Goal: Task Accomplishment & Management: Manage account settings

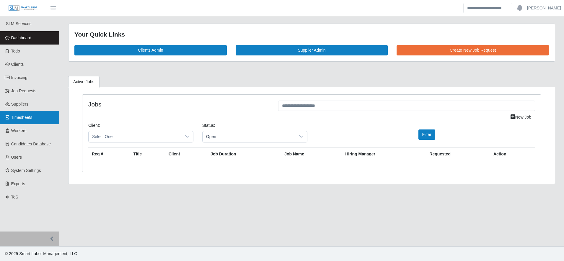
click at [32, 119] on link "Timesheets" at bounding box center [29, 117] width 59 height 13
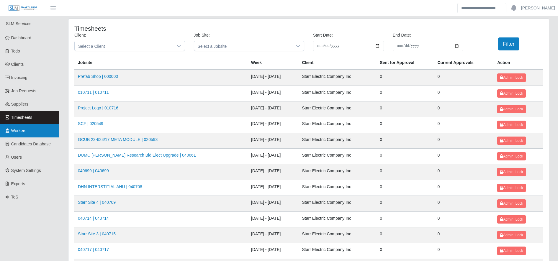
click at [36, 137] on link "Workers" at bounding box center [29, 130] width 59 height 13
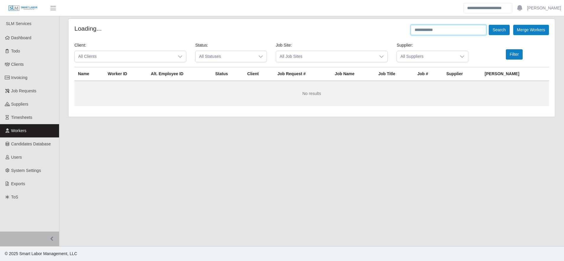
click at [424, 29] on input "text" at bounding box center [449, 30] width 76 height 10
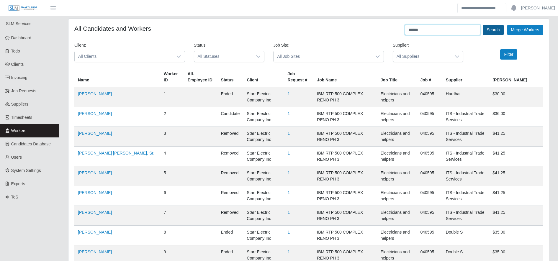
type input "******"
click at [495, 27] on button "Search" at bounding box center [493, 30] width 21 height 10
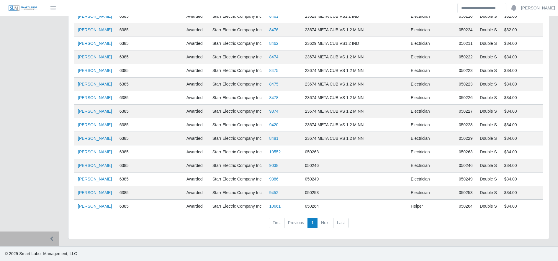
scroll to position [519, 0]
drag, startPoint x: 98, startPoint y: 203, endPoint x: 101, endPoint y: 211, distance: 8.2
click at [101, 211] on td "[PERSON_NAME]" at bounding box center [95, 207] width 42 height 14
click at [101, 211] on td "Junior Rodriguez" at bounding box center [95, 207] width 42 height 14
click at [95, 207] on link "Junior Rodriguez" at bounding box center [95, 206] width 34 height 5
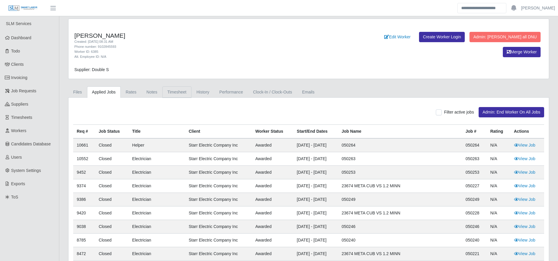
click at [176, 87] on link "Timesheet" at bounding box center [176, 92] width 29 height 12
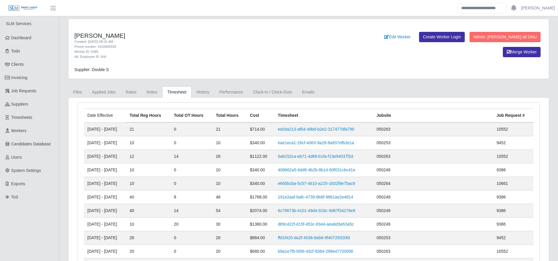
click at [237, 44] on div "Phone number: 9102845593" at bounding box center [209, 46] width 270 height 5
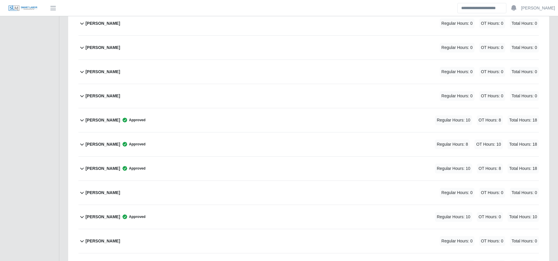
scroll to position [805, 0]
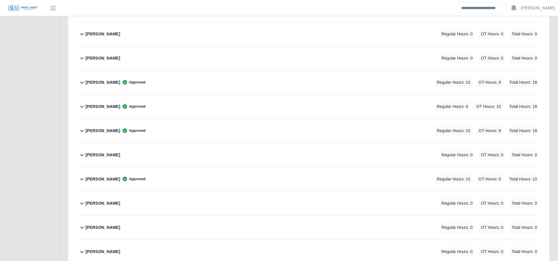
click at [181, 177] on div "Junior Rodriguez Approved Regular Hours: 10 OT Hours: 0 Total Hours: 10" at bounding box center [312, 179] width 453 height 24
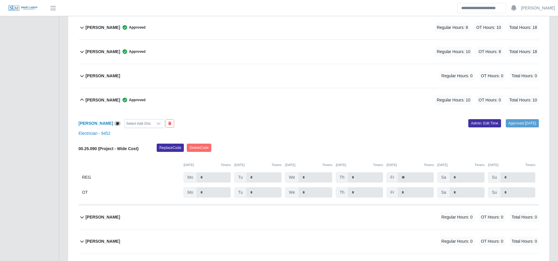
scroll to position [887, 0]
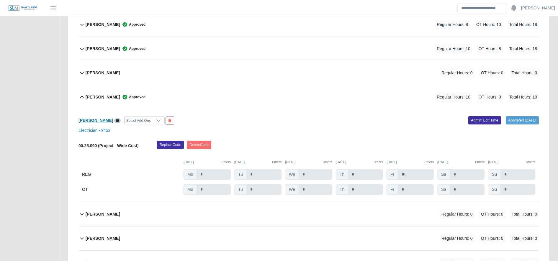
click at [101, 122] on b "Junior Rodriguez" at bounding box center [96, 120] width 35 height 5
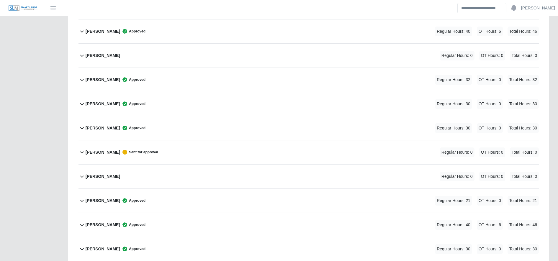
scroll to position [787, 0]
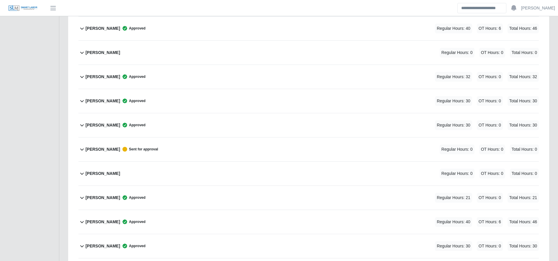
click at [197, 194] on div "Junior Rodriguez Approved Regular Hours: 21 OT Hours: 0 Total Hours: 21" at bounding box center [312, 198] width 453 height 24
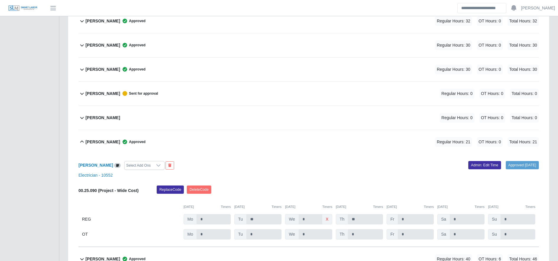
scroll to position [857, 0]
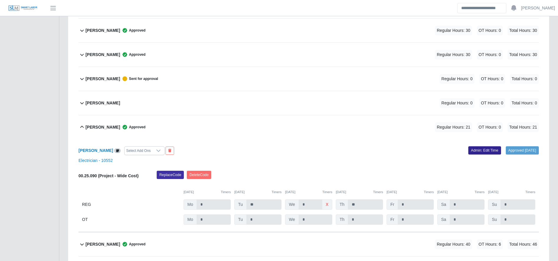
click at [468, 148] on link "Admin: Edit Time" at bounding box center [484, 150] width 33 height 8
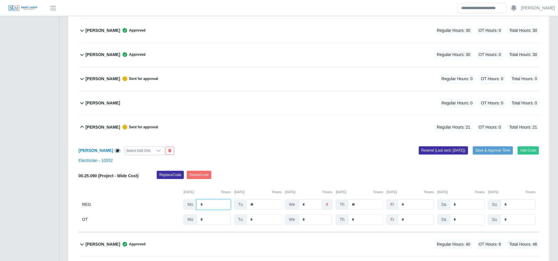
click at [212, 200] on input "*" at bounding box center [214, 205] width 34 height 10
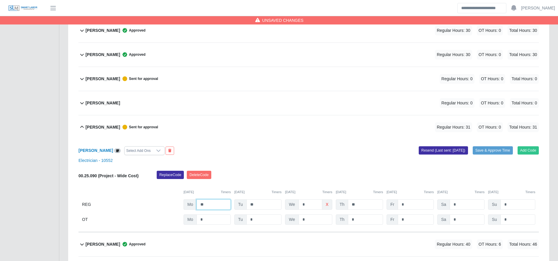
type input "**"
click at [366, 206] on input "**" at bounding box center [365, 205] width 35 height 10
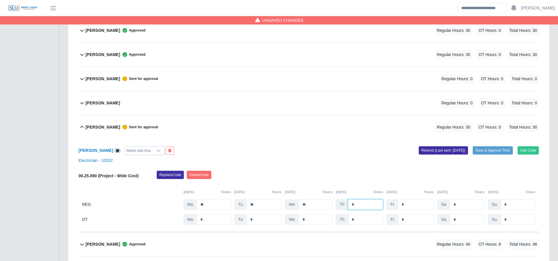
type input "*"
click at [414, 203] on input "*" at bounding box center [416, 205] width 36 height 10
type input "*"
click at [459, 220] on input "*" at bounding box center [467, 220] width 35 height 10
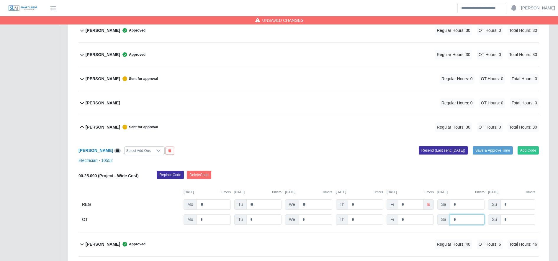
click at [459, 220] on input "*" at bounding box center [467, 220] width 35 height 10
type input "*"
click at [479, 166] on div "Junior Rodriguez Select Add Ons Add Code Save & Approve Time Resend (Last sent:…" at bounding box center [309, 185] width 460 height 93
click at [484, 154] on button "Save & Approve Time" at bounding box center [493, 150] width 40 height 8
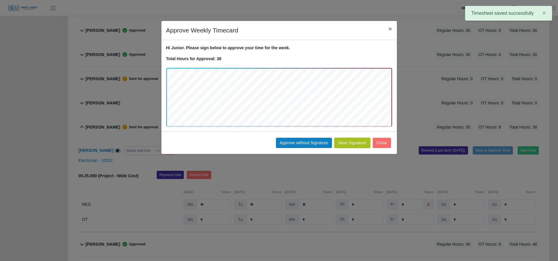
click at [347, 140] on button "Save Signature" at bounding box center [352, 143] width 36 height 10
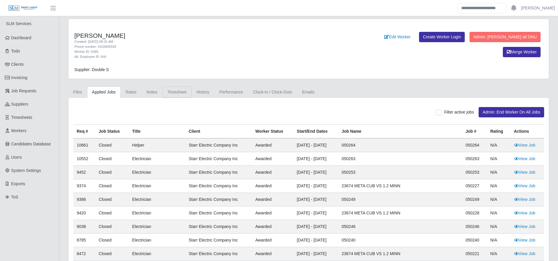
click at [180, 90] on link "Timesheet" at bounding box center [176, 92] width 29 height 12
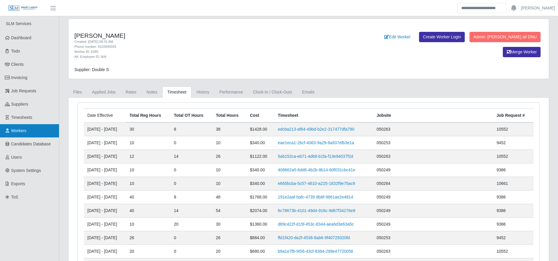
click at [25, 127] on link "Workers" at bounding box center [29, 130] width 59 height 13
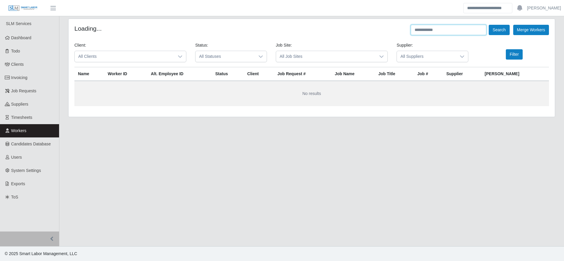
click at [436, 31] on input "text" at bounding box center [449, 30] width 76 height 10
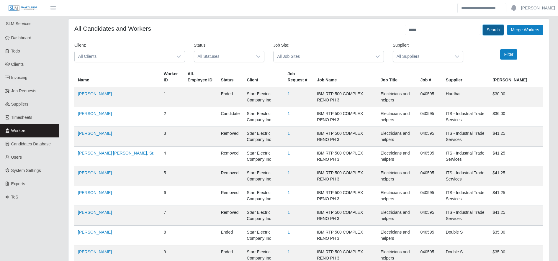
click at [490, 32] on button "Search" at bounding box center [493, 30] width 21 height 10
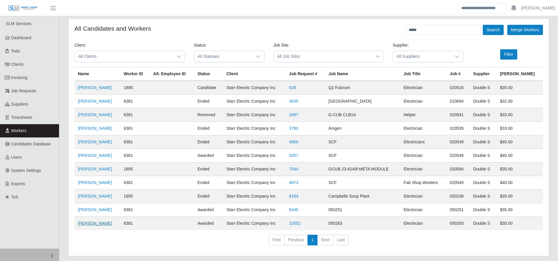
click at [104, 224] on link "[PERSON_NAME]" at bounding box center [95, 223] width 34 height 5
drag, startPoint x: 432, startPoint y: 85, endPoint x: 430, endPoint y: 27, distance: 57.9
click at [430, 27] on div "All Candidates and Workers ***** Search Merge Workers Client: All Clients Statu…" at bounding box center [308, 137] width 480 height 237
click at [430, 27] on input "*****" at bounding box center [443, 30] width 76 height 10
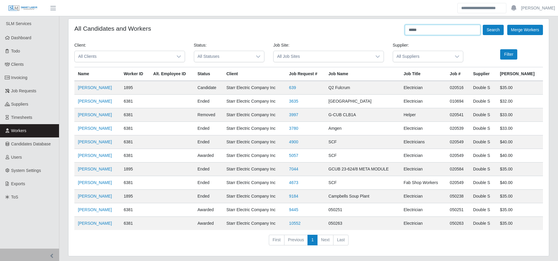
click at [430, 27] on input "*****" at bounding box center [443, 30] width 76 height 10
click at [430, 27] on input "*" at bounding box center [443, 30] width 76 height 10
click at [490, 30] on button "Search" at bounding box center [493, 30] width 21 height 10
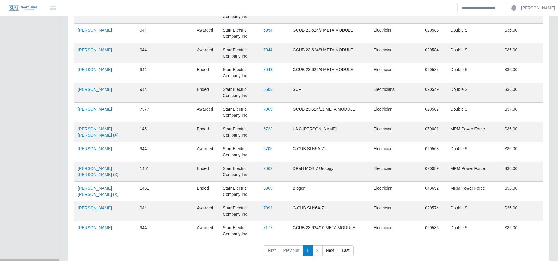
scroll to position [1855, 0]
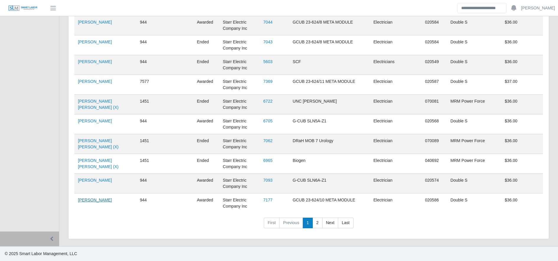
click at [85, 201] on link "Francisco Trejo" at bounding box center [95, 200] width 34 height 5
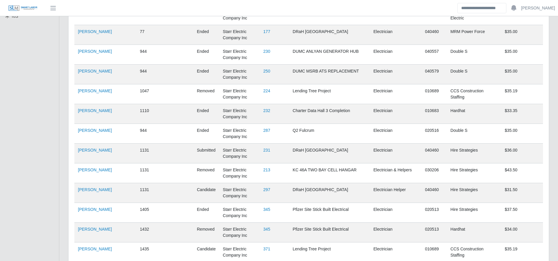
scroll to position [0, 0]
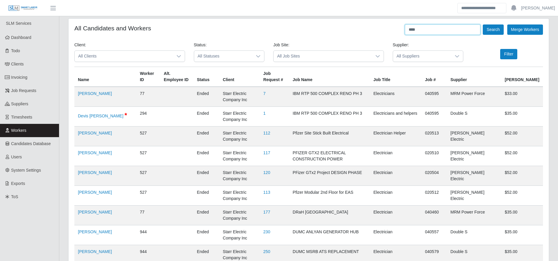
click at [418, 25] on input "****" at bounding box center [443, 29] width 76 height 10
type input "********"
click at [485, 31] on button "Search" at bounding box center [493, 29] width 21 height 10
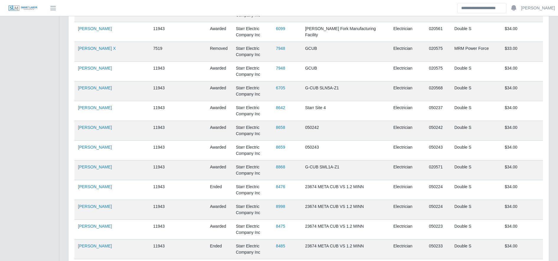
scroll to position [1219, 0]
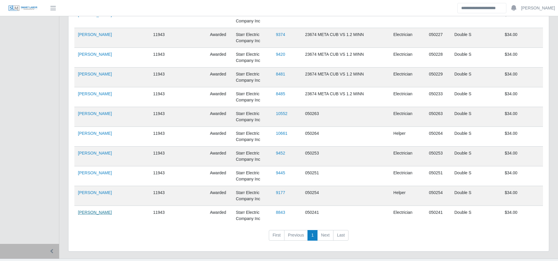
click at [98, 210] on link "[PERSON_NAME]" at bounding box center [95, 212] width 34 height 5
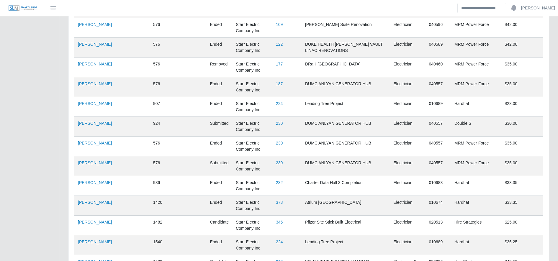
scroll to position [0, 0]
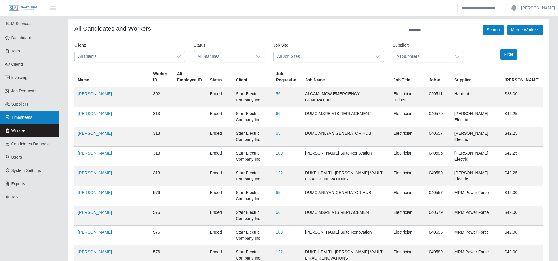
click at [21, 121] on link "Timesheets" at bounding box center [29, 117] width 59 height 13
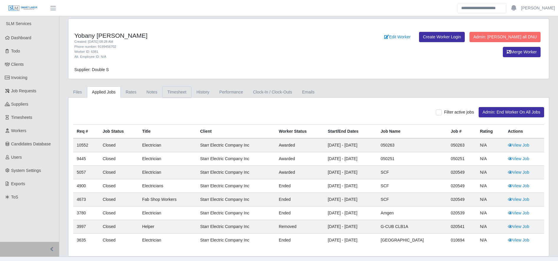
click at [182, 91] on link "Timesheet" at bounding box center [176, 92] width 29 height 12
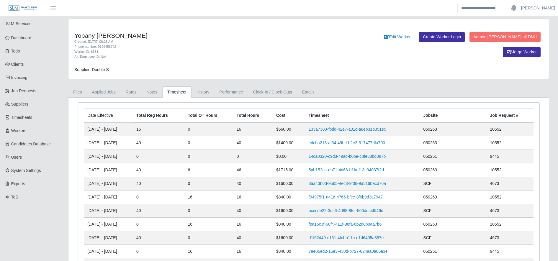
click at [339, 147] on td "edcba213-af64-49bd-b2e2-317477dfa790" at bounding box center [362, 143] width 115 height 14
click at [342, 144] on link "edcba213-af64-49bd-b2e2-317477dfa790" at bounding box center [347, 142] width 76 height 5
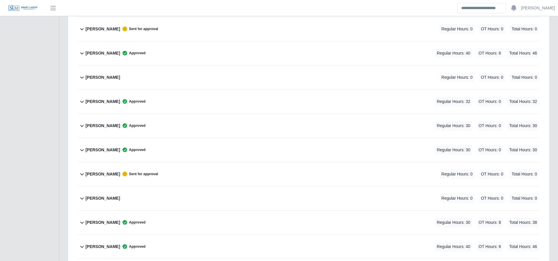
scroll to position [1191, 0]
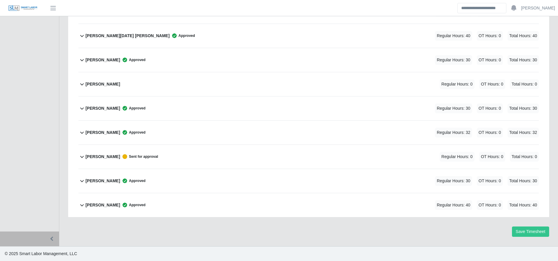
click at [196, 210] on div "[PERSON_NAME] Approved Regular Hours: 40 OT Hours: 0 Total Hours: 40" at bounding box center [312, 205] width 453 height 24
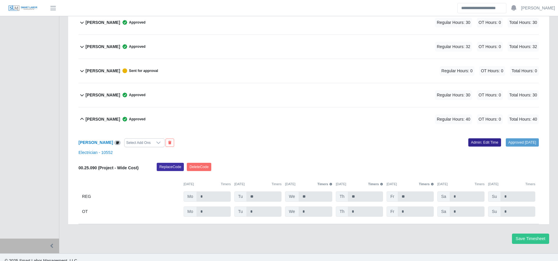
scroll to position [1283, 0]
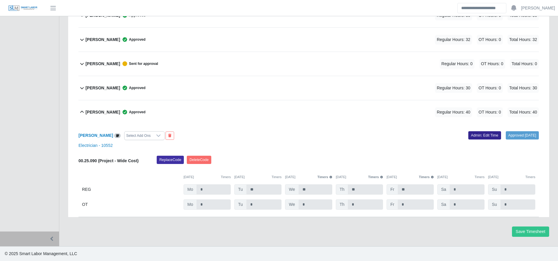
click at [470, 135] on link "Admin: Edit Time" at bounding box center [484, 135] width 33 height 8
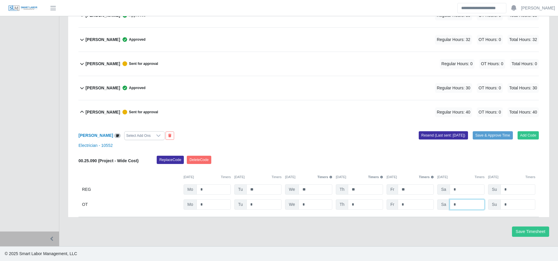
click at [464, 206] on input "*" at bounding box center [467, 205] width 35 height 10
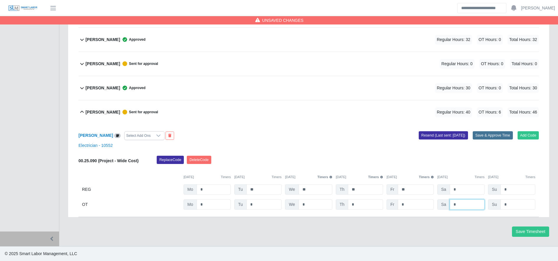
type input "*"
click at [492, 133] on button "Save & Approve Time" at bounding box center [493, 135] width 40 height 8
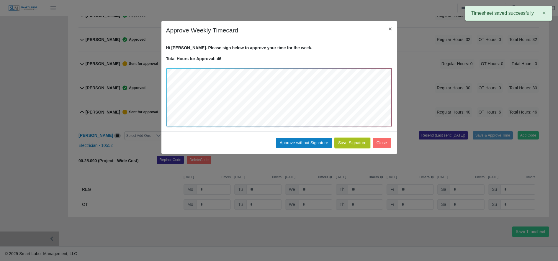
click at [360, 144] on button "Save Signature" at bounding box center [352, 143] width 36 height 10
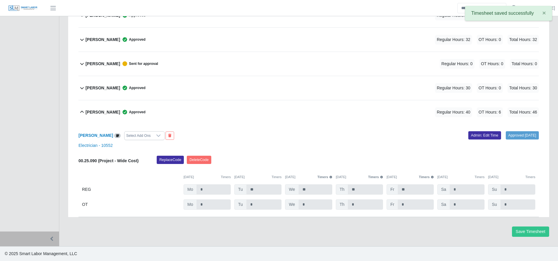
drag, startPoint x: 156, startPoint y: 126, endPoint x: 150, endPoint y: 120, distance: 7.7
click at [150, 120] on div "Yobany Granados Meraz Approved Regular Hours: 40 OT Hours: 6 Total Hours: 46 Yo…" at bounding box center [309, 158] width 460 height 117
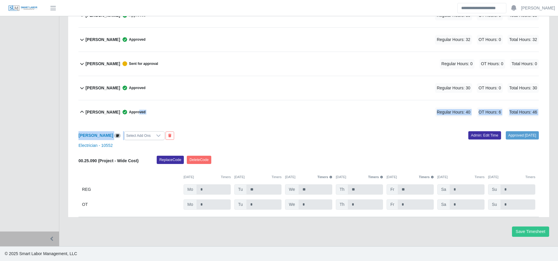
click at [150, 120] on div "Yobany Granados Meraz Approved Regular Hours: 40 OT Hours: 6 Total Hours: 46" at bounding box center [312, 112] width 453 height 24
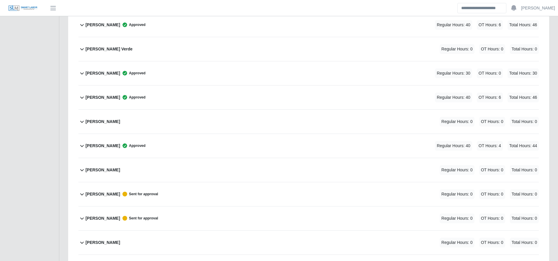
scroll to position [45, 0]
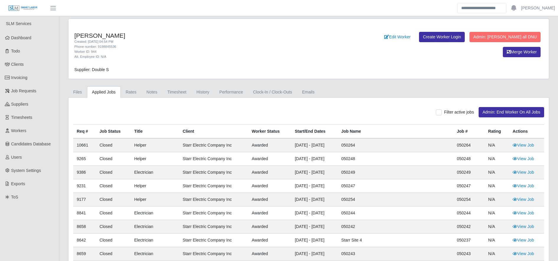
click at [173, 88] on link "Timesheet" at bounding box center [176, 92] width 29 height 12
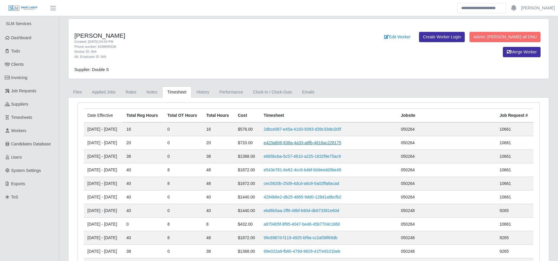
click at [317, 145] on link "e423a806-838a-4a33-a8fb-4616ac228175" at bounding box center [303, 142] width 78 height 5
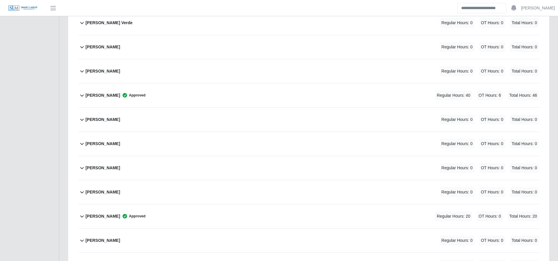
scroll to position [277, 0]
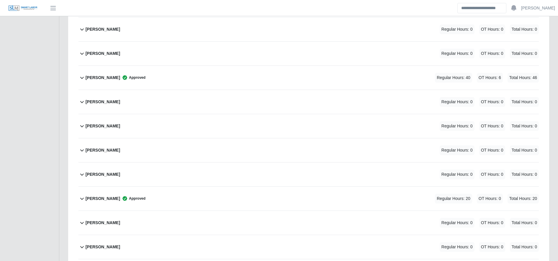
click at [216, 193] on div "[PERSON_NAME] Approved Regular Hours: 20 OT Hours: 0 Total Hours: 20" at bounding box center [312, 199] width 453 height 24
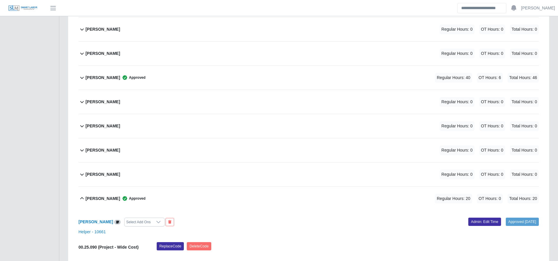
click at [467, 216] on div "[PERSON_NAME] Select Add Ons Approved [DATE] Admin: Edit Time Helper - 10661 00…" at bounding box center [309, 257] width 460 height 93
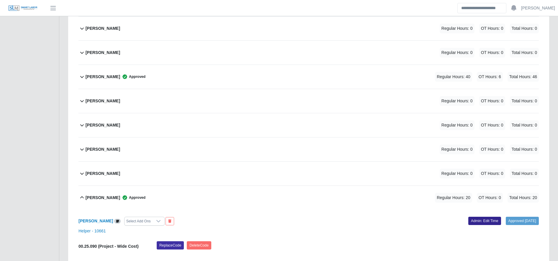
click at [468, 217] on link "Admin: Edit Time" at bounding box center [484, 221] width 33 height 8
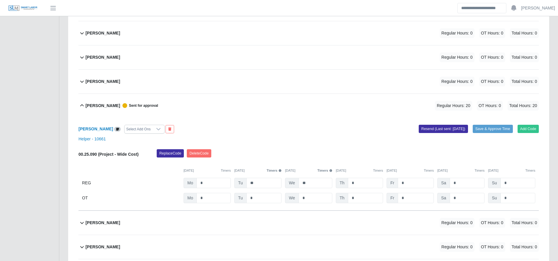
scroll to position [373, 0]
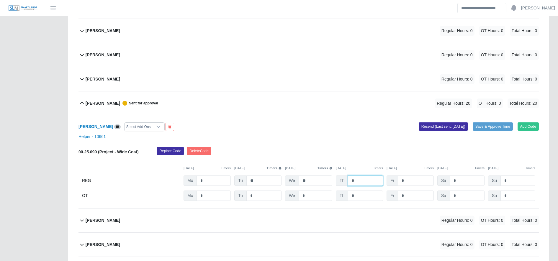
click at [366, 178] on input "*" at bounding box center [365, 181] width 35 height 10
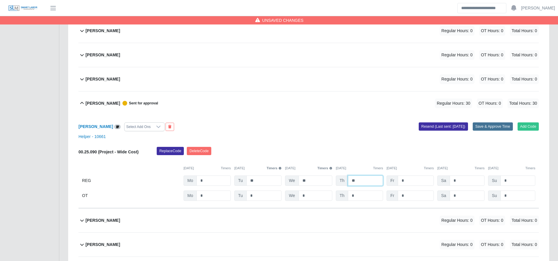
type input "**"
click at [496, 129] on button "Save & Approve Time" at bounding box center [493, 126] width 40 height 8
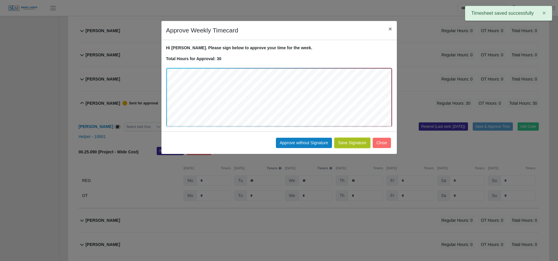
click at [359, 142] on button "Save Signature" at bounding box center [352, 143] width 36 height 10
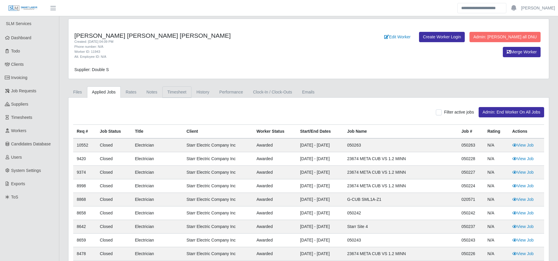
click at [184, 94] on link "Timesheet" at bounding box center [176, 92] width 29 height 12
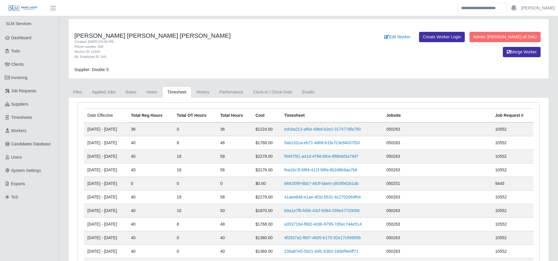
click at [332, 132] on td "edcba213-af64-49bd-b2e2-317477dfa790" at bounding box center [332, 129] width 102 height 14
click at [337, 131] on link "edcba213-af64-49bd-b2e2-317477dfa790" at bounding box center [322, 129] width 76 height 5
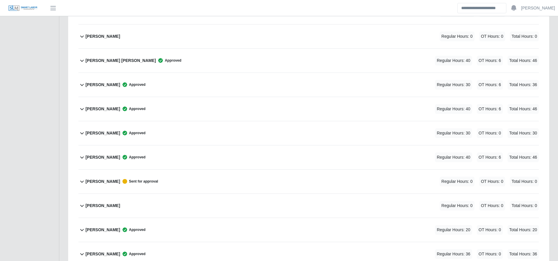
scroll to position [491, 0]
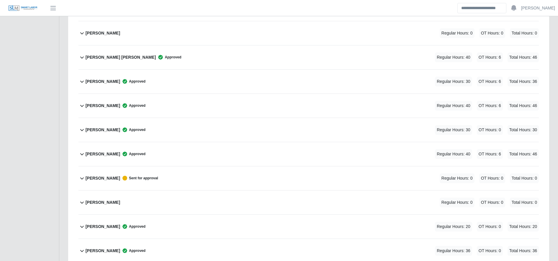
click at [191, 250] on div "Jonathan Martinez Sanchez Approved Regular Hours: 36 OT Hours: 0 Total Hours: 36" at bounding box center [312, 251] width 453 height 24
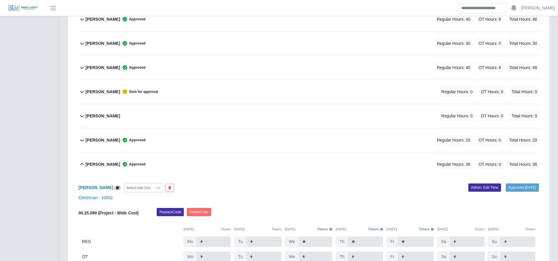
scroll to position [619, 0]
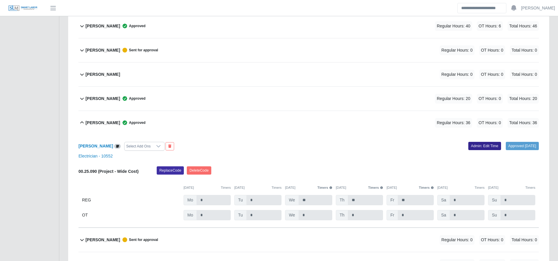
click at [472, 145] on link "Admin: Edit Time" at bounding box center [484, 146] width 33 height 8
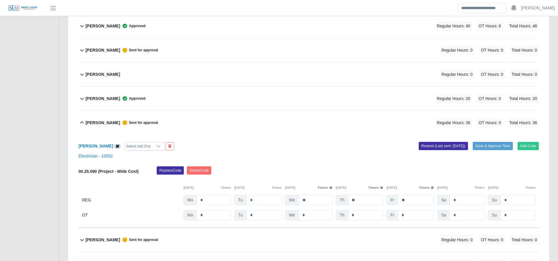
click at [256, 207] on div "00.25.090 (Project - Wide Cost) Replace Code Delete Code 09/01/2025 Timers 09/0…" at bounding box center [309, 193] width 460 height 54
click at [260, 202] on input "*" at bounding box center [263, 200] width 35 height 10
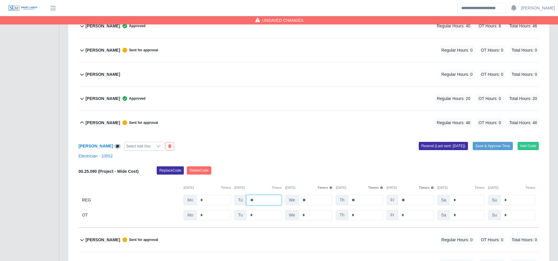
type input "**"
click at [461, 202] on input "*" at bounding box center [467, 200] width 35 height 10
type input "*"
click at [463, 221] on div "Jonathan Martinez Sanchez Select Add Ons Add Code Save & Approve Time Resend (L…" at bounding box center [309, 181] width 460 height 93
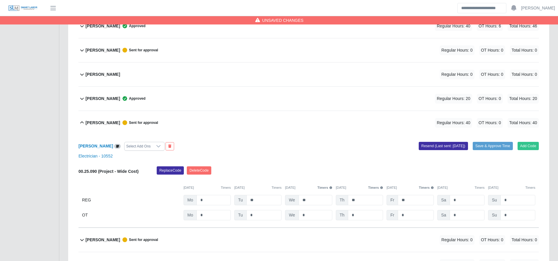
click at [463, 221] on div "Jonathan Martinez Sanchez Select Add Ons Add Code Save & Approve Time Resend (L…" at bounding box center [309, 181] width 460 height 93
click at [461, 217] on input "*" at bounding box center [467, 215] width 35 height 10
type input "*"
click at [480, 147] on button "Save & Approve Time" at bounding box center [493, 146] width 40 height 8
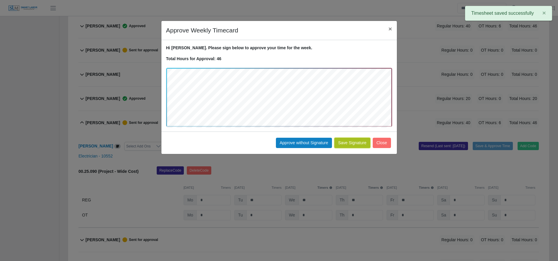
click at [355, 144] on button "Save Signature" at bounding box center [352, 143] width 36 height 10
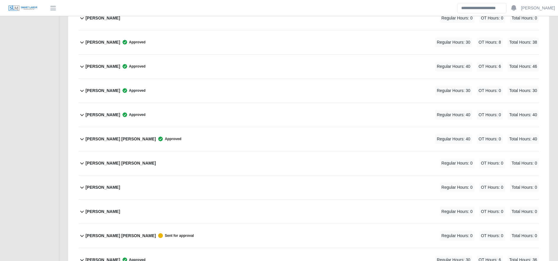
scroll to position [943, 0]
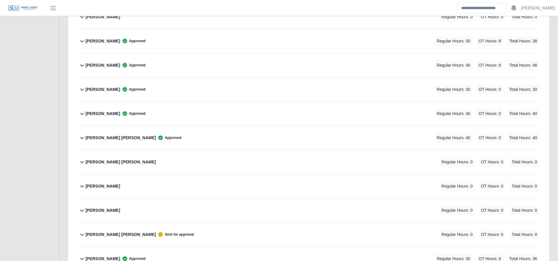
click at [285, 150] on div "[PERSON_NAME] [PERSON_NAME] Regular Hours: 0 OT Hours: 0 Total Hours: 0" at bounding box center [312, 162] width 453 height 24
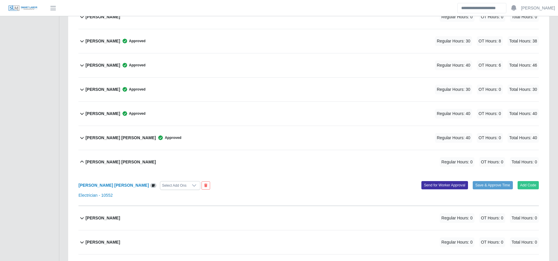
click at [285, 150] on div "Melvin Martinez Ordóñez Regular Hours: 0 OT Hours: 0 Total Hours: 0" at bounding box center [312, 162] width 453 height 24
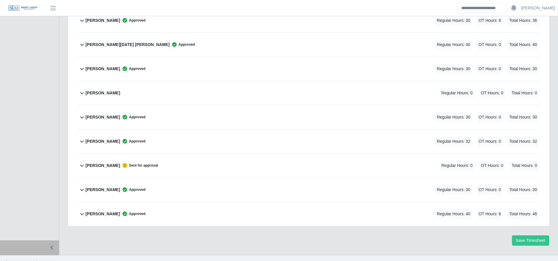
scroll to position [1173, 0]
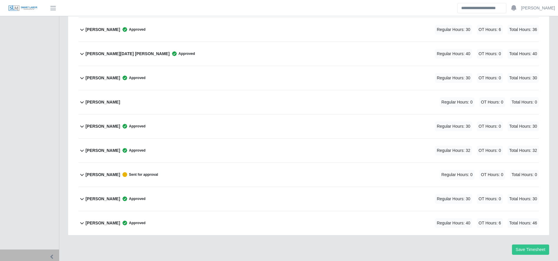
click at [261, 55] on div "Pedro Noel Zelaya Torres Approved Regular Hours: 40 OT Hours: 0 Total Hours: 40" at bounding box center [312, 54] width 453 height 24
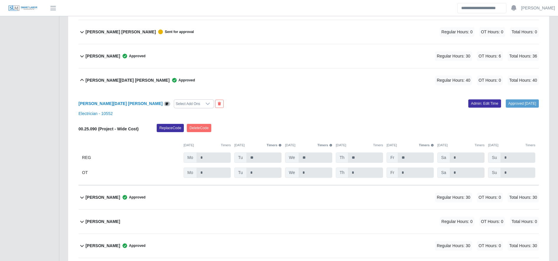
scroll to position [1129, 0]
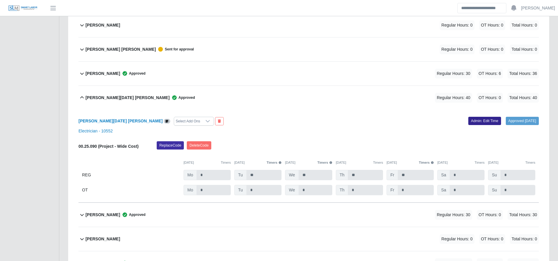
click at [474, 120] on link "Admin: Edit Time" at bounding box center [484, 121] width 33 height 8
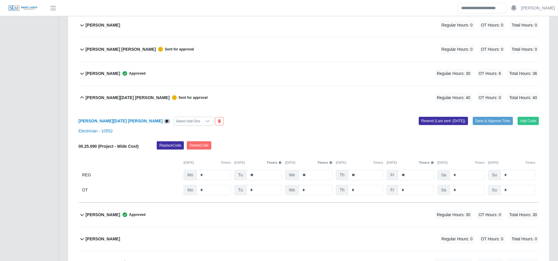
click at [465, 197] on div "Pedro Noel Zelaya Torres Select Add Ons Add Code Save & Approve Time Resend (La…" at bounding box center [309, 156] width 460 height 93
click at [462, 192] on input "*" at bounding box center [467, 190] width 35 height 10
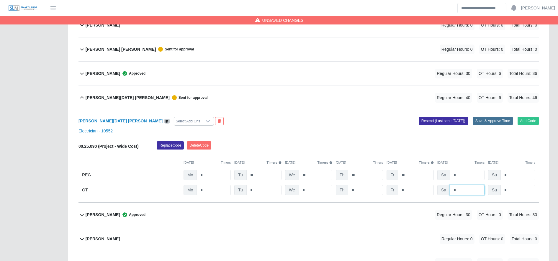
type input "*"
click at [488, 124] on button "Save & Approve Time" at bounding box center [493, 121] width 40 height 8
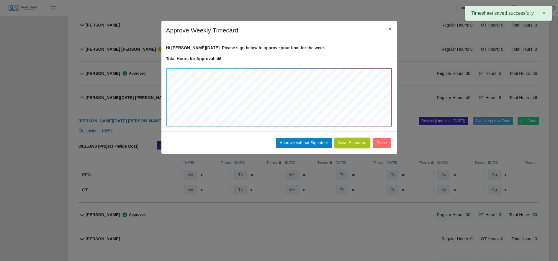
click at [359, 143] on button "Save Signature" at bounding box center [352, 143] width 36 height 10
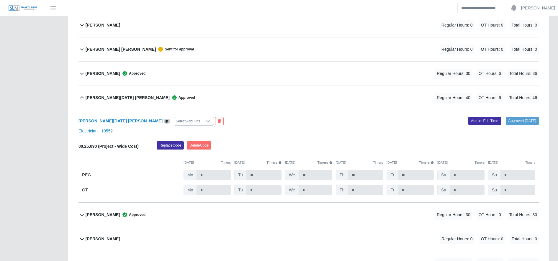
click at [331, 104] on div "Pedro Noel Zelaya Torres Approved Regular Hours: 40 OT Hours: 6 Total Hours: 46" at bounding box center [312, 98] width 453 height 24
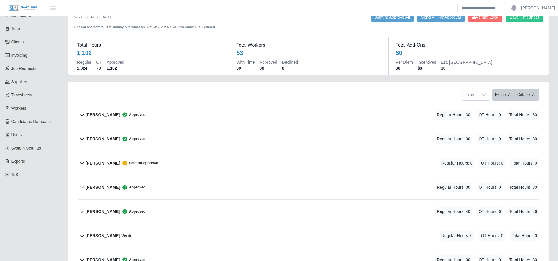
scroll to position [0, 0]
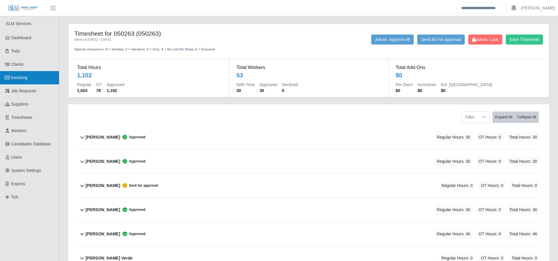
click at [27, 77] on span "Invoicing" at bounding box center [19, 77] width 16 height 5
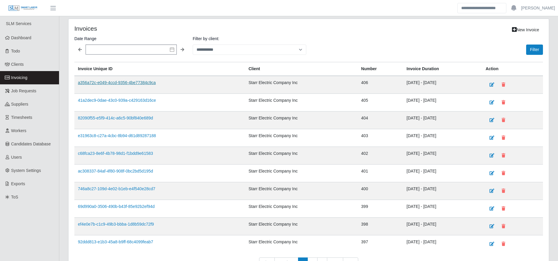
click at [131, 82] on link "a356a72c-e049-4ccd-9356-4be77384c9ca" at bounding box center [117, 82] width 78 height 5
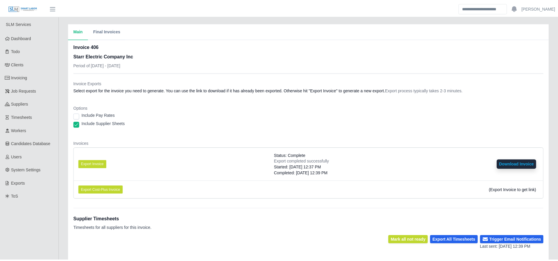
scroll to position [53, 0]
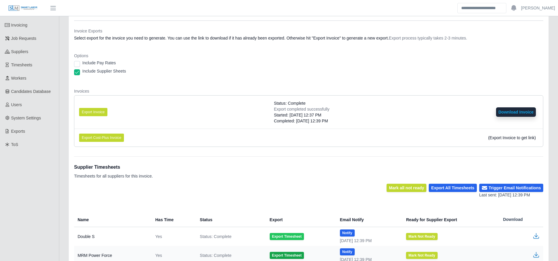
click at [287, 236] on button "Export Timesheet" at bounding box center [287, 236] width 34 height 7
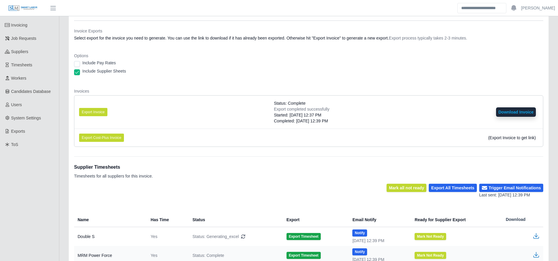
scroll to position [115, 0]
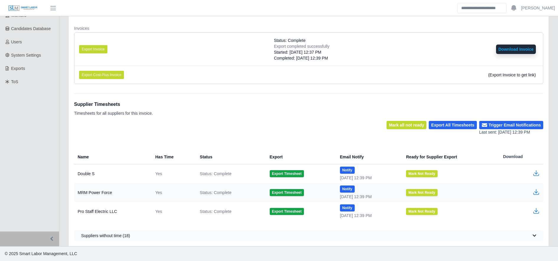
click at [537, 174] on icon "button" at bounding box center [536, 172] width 4 height 4
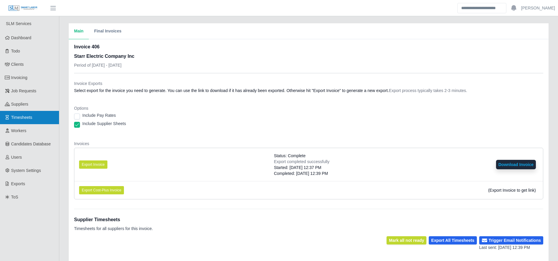
click at [39, 112] on link "Timesheets" at bounding box center [29, 117] width 59 height 13
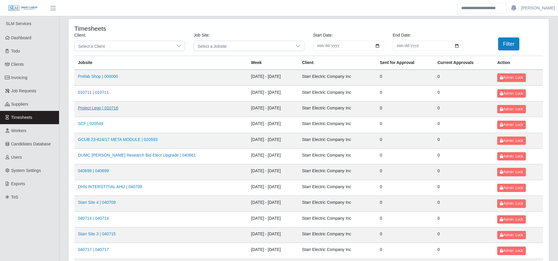
click at [95, 107] on link "Project Lego | 010716" at bounding box center [98, 108] width 40 height 5
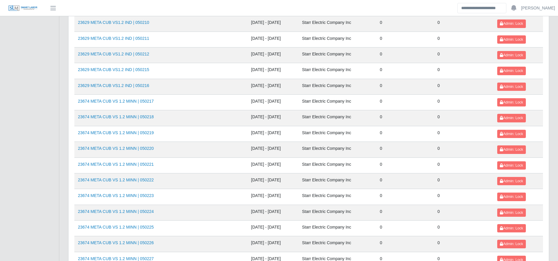
scroll to position [644, 0]
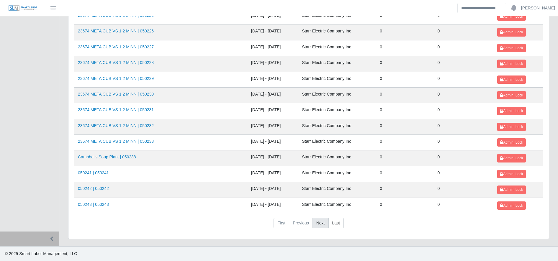
click at [324, 221] on link "Next" at bounding box center [321, 223] width 16 height 11
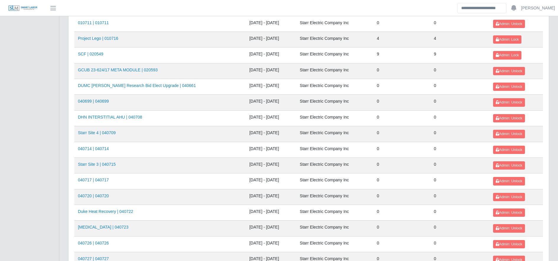
scroll to position [447, 0]
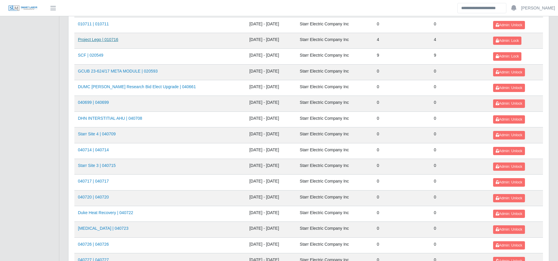
click at [95, 37] on link "Project Lego | 010716" at bounding box center [98, 39] width 40 height 5
